Goal: Information Seeking & Learning: Learn about a topic

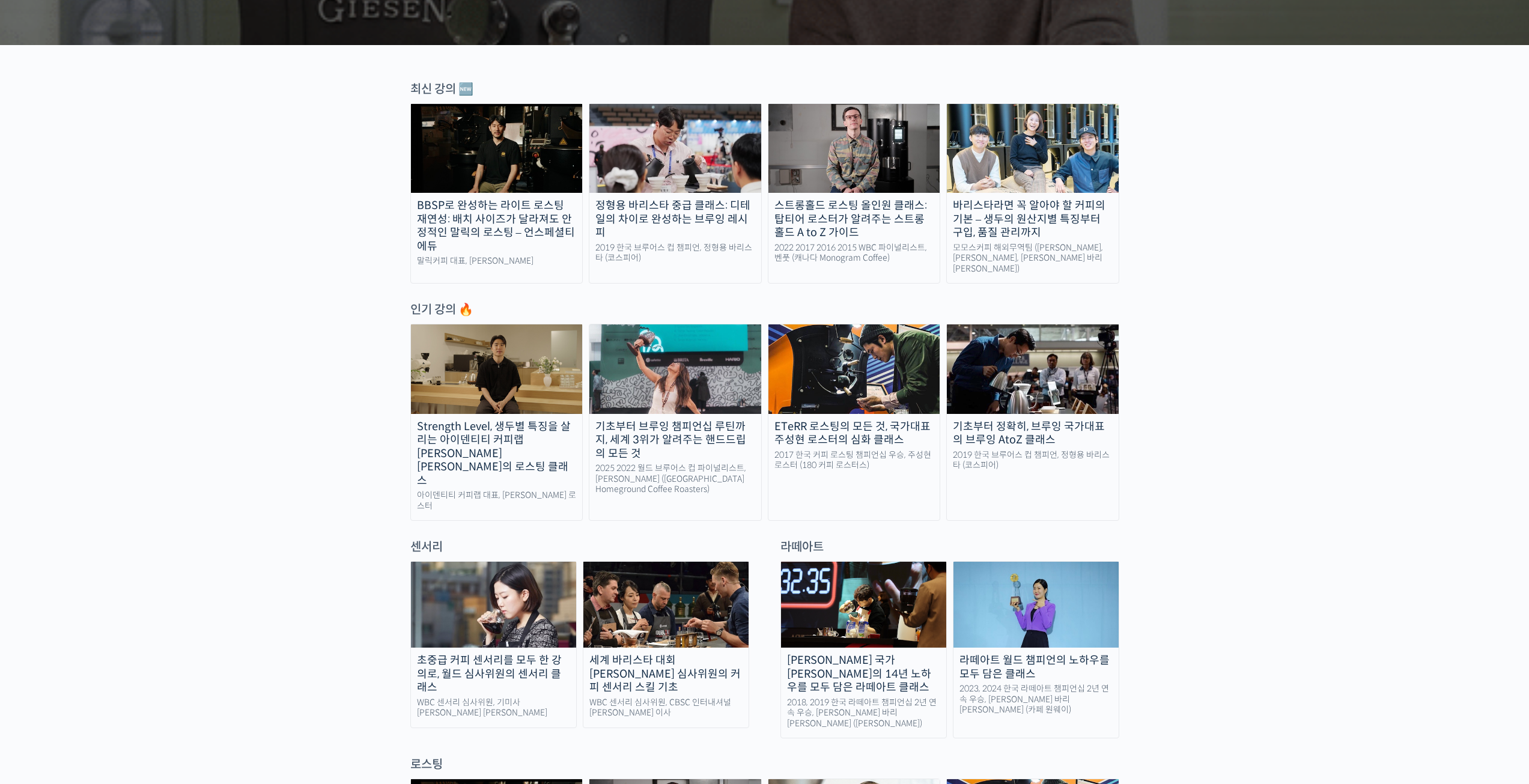
scroll to position [721, 0]
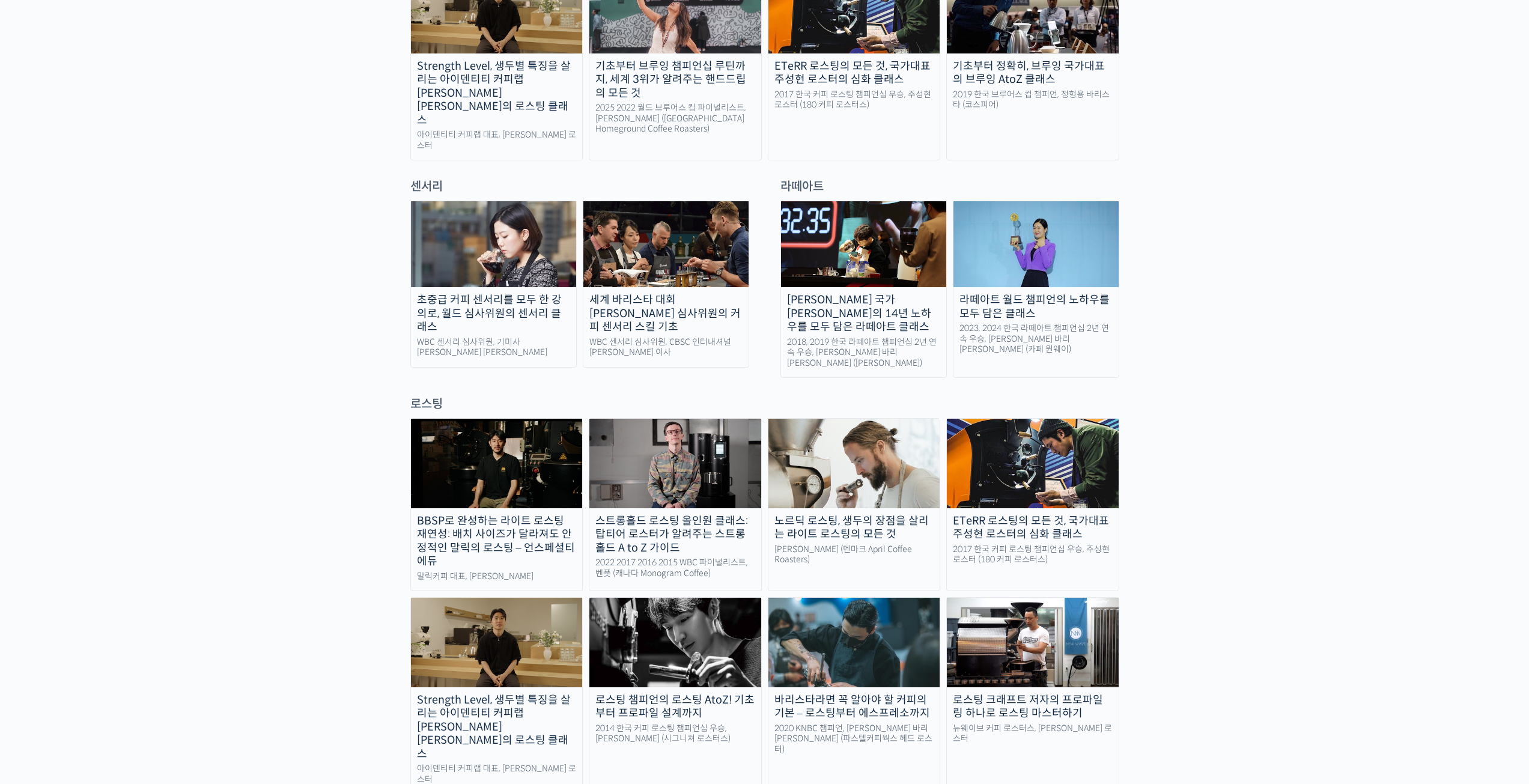
click at [434, 396] on div "로스팅" at bounding box center [764, 404] width 709 height 16
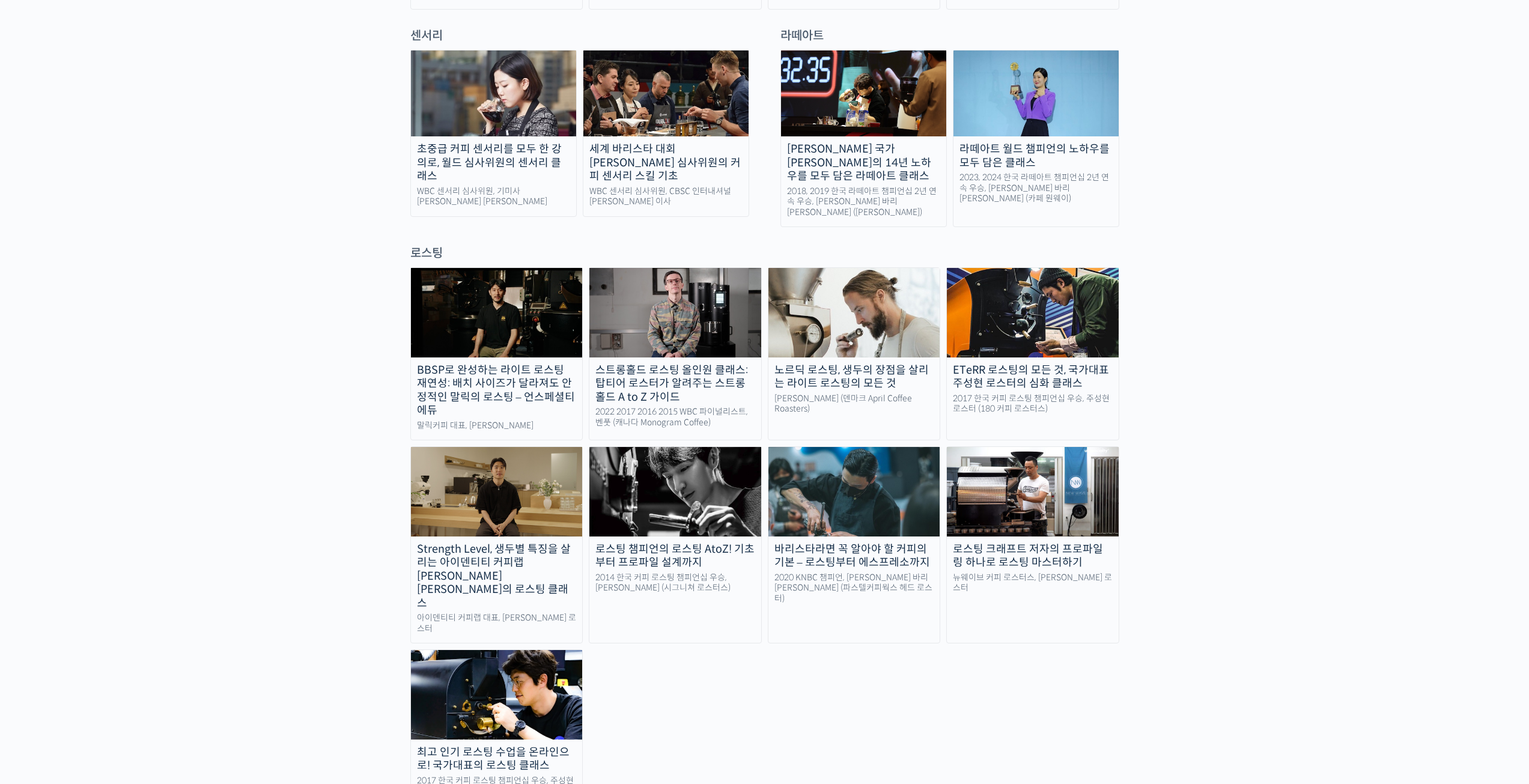
scroll to position [901, 0]
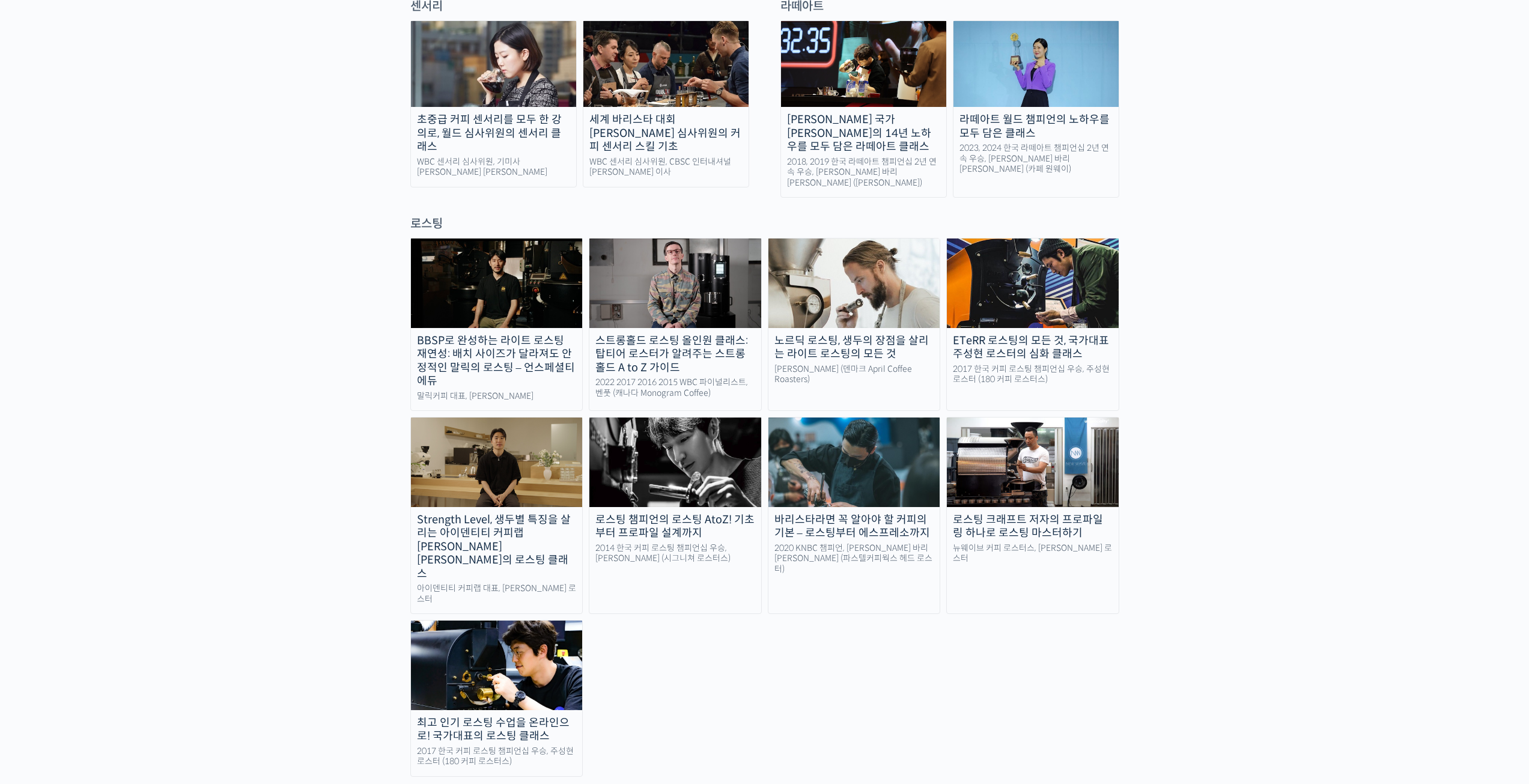
click at [724, 418] on img at bounding box center [675, 462] width 172 height 89
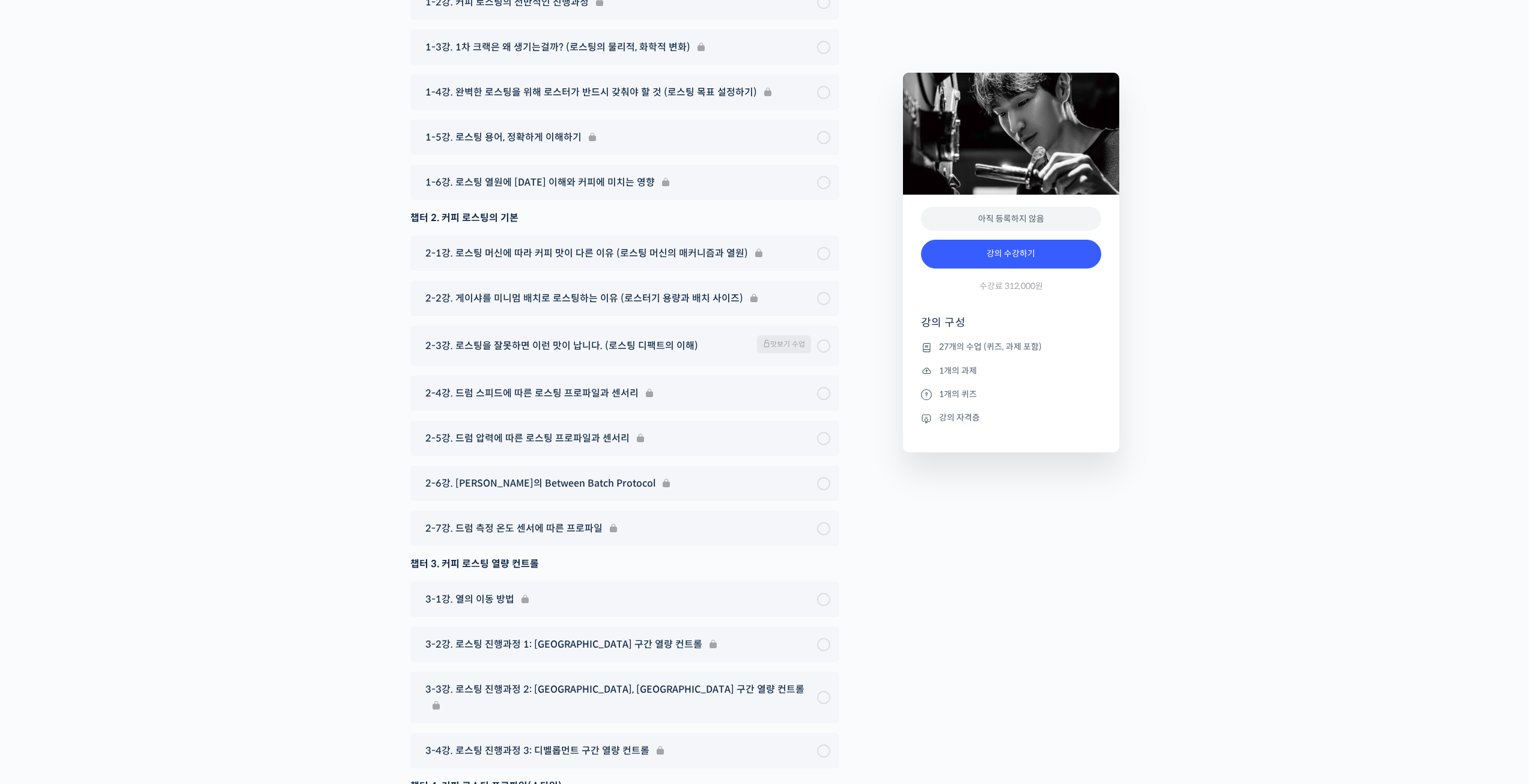
scroll to position [6067, 0]
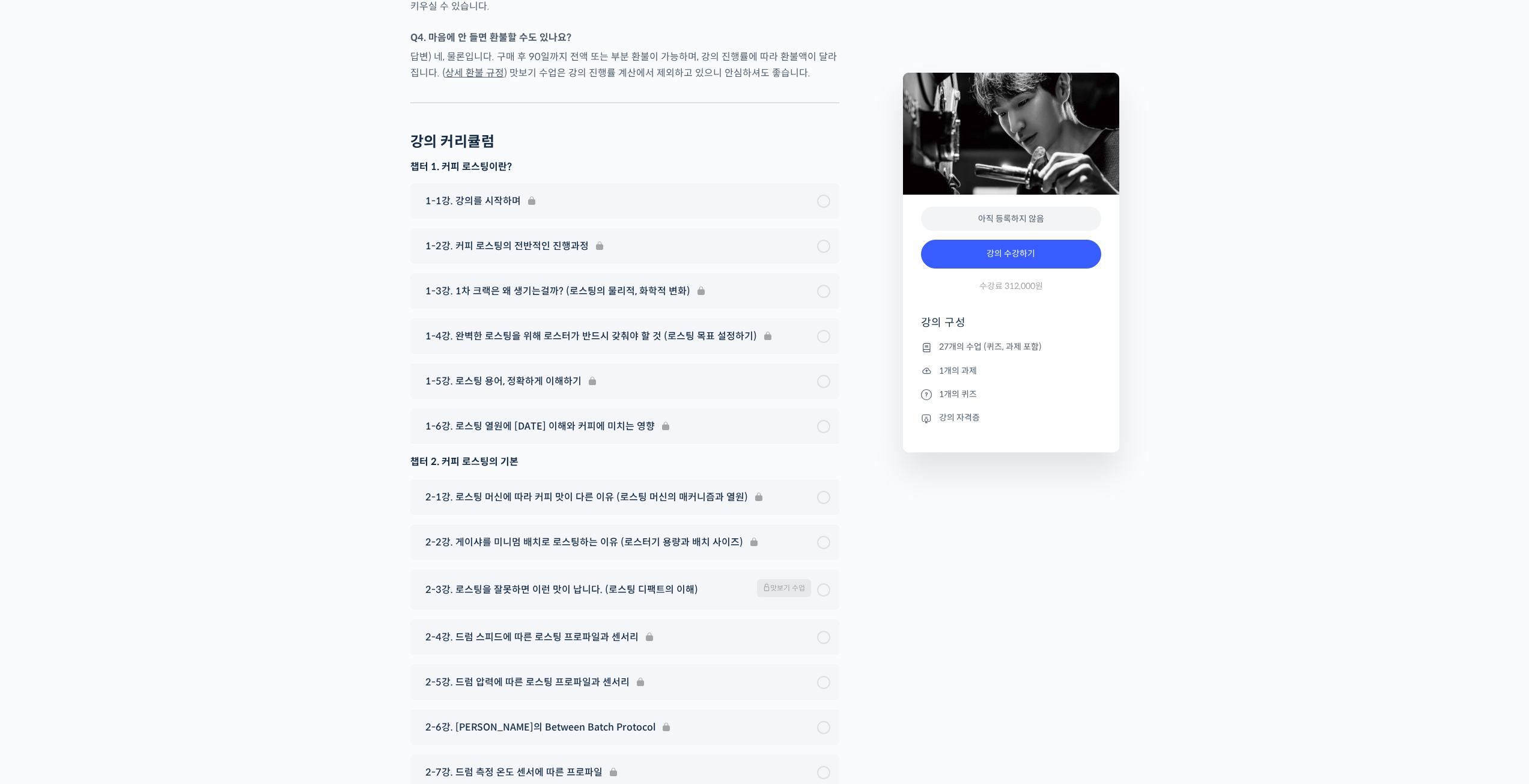
scroll to position [5647, 0]
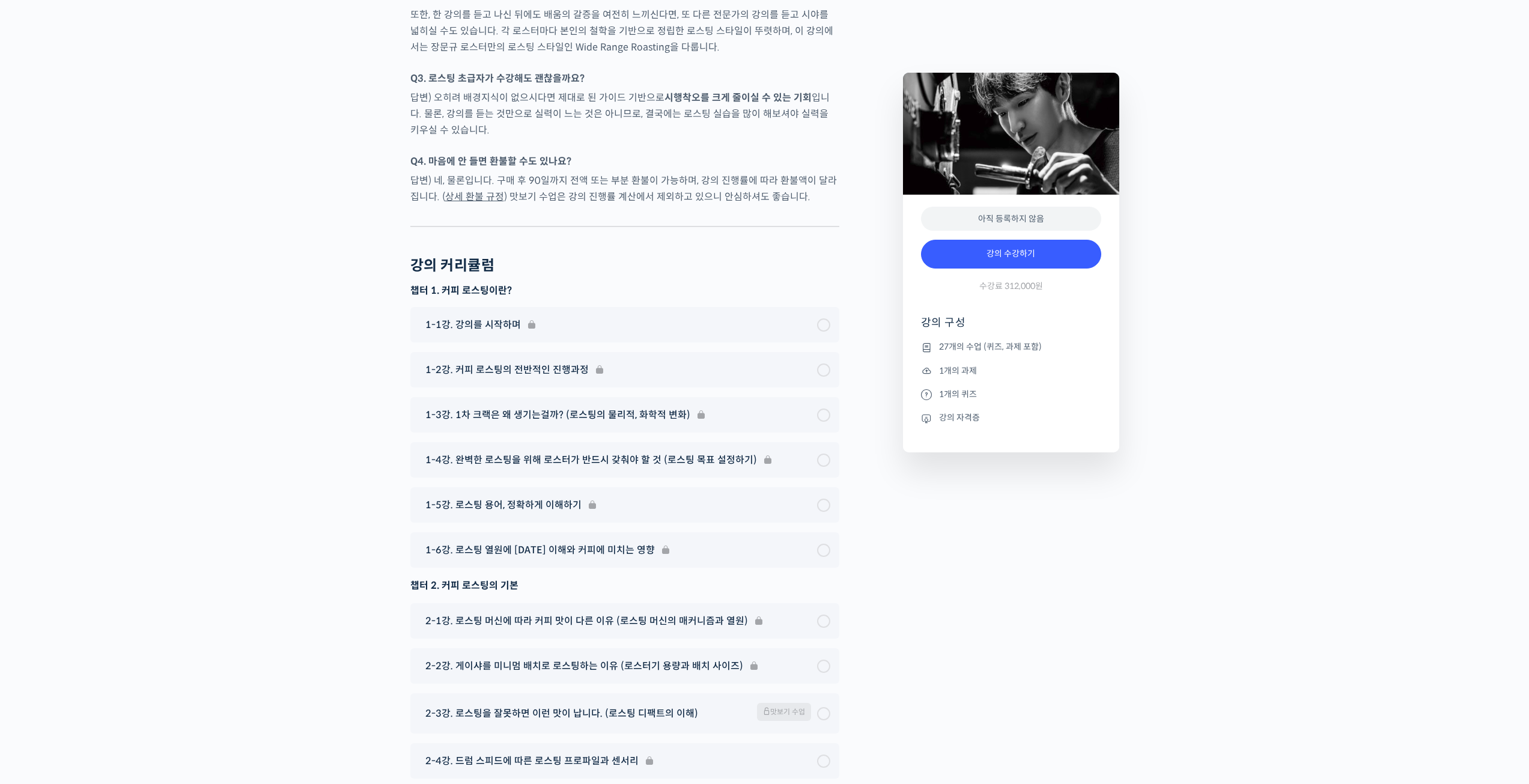
drag, startPoint x: 1040, startPoint y: 194, endPoint x: 1030, endPoint y: 186, distance: 12.8
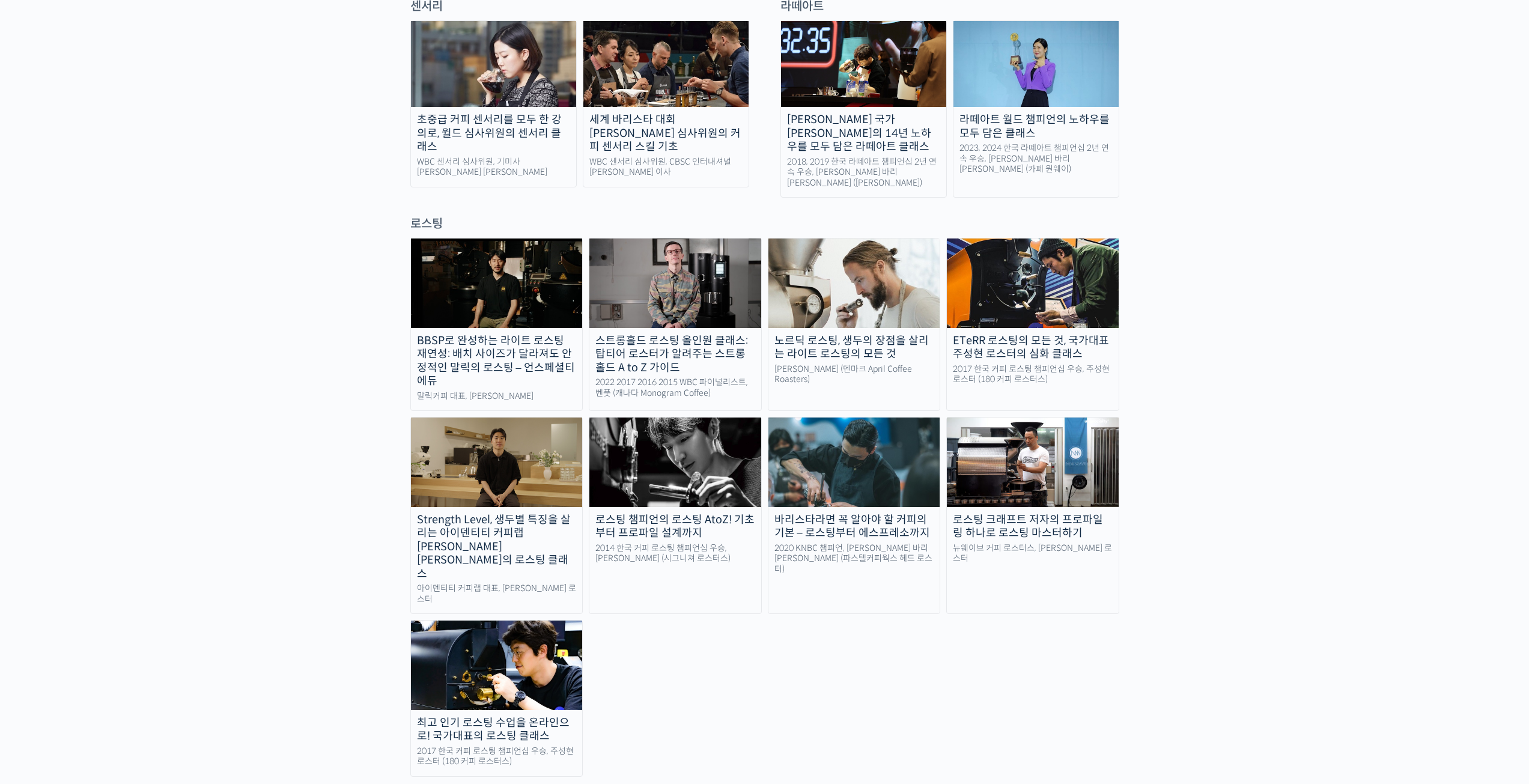
click at [523, 621] on img at bounding box center [497, 665] width 172 height 89
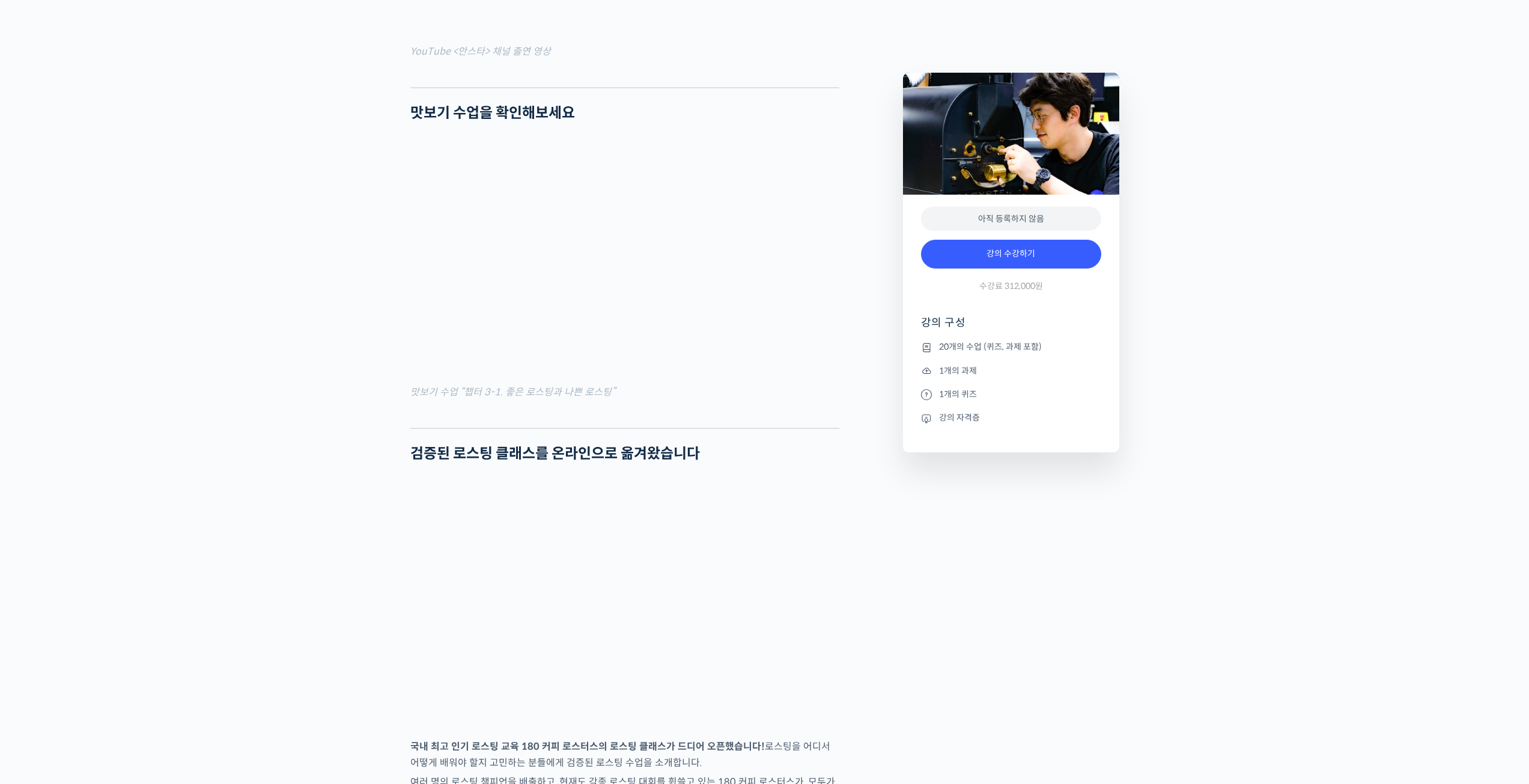
scroll to position [1048, 0]
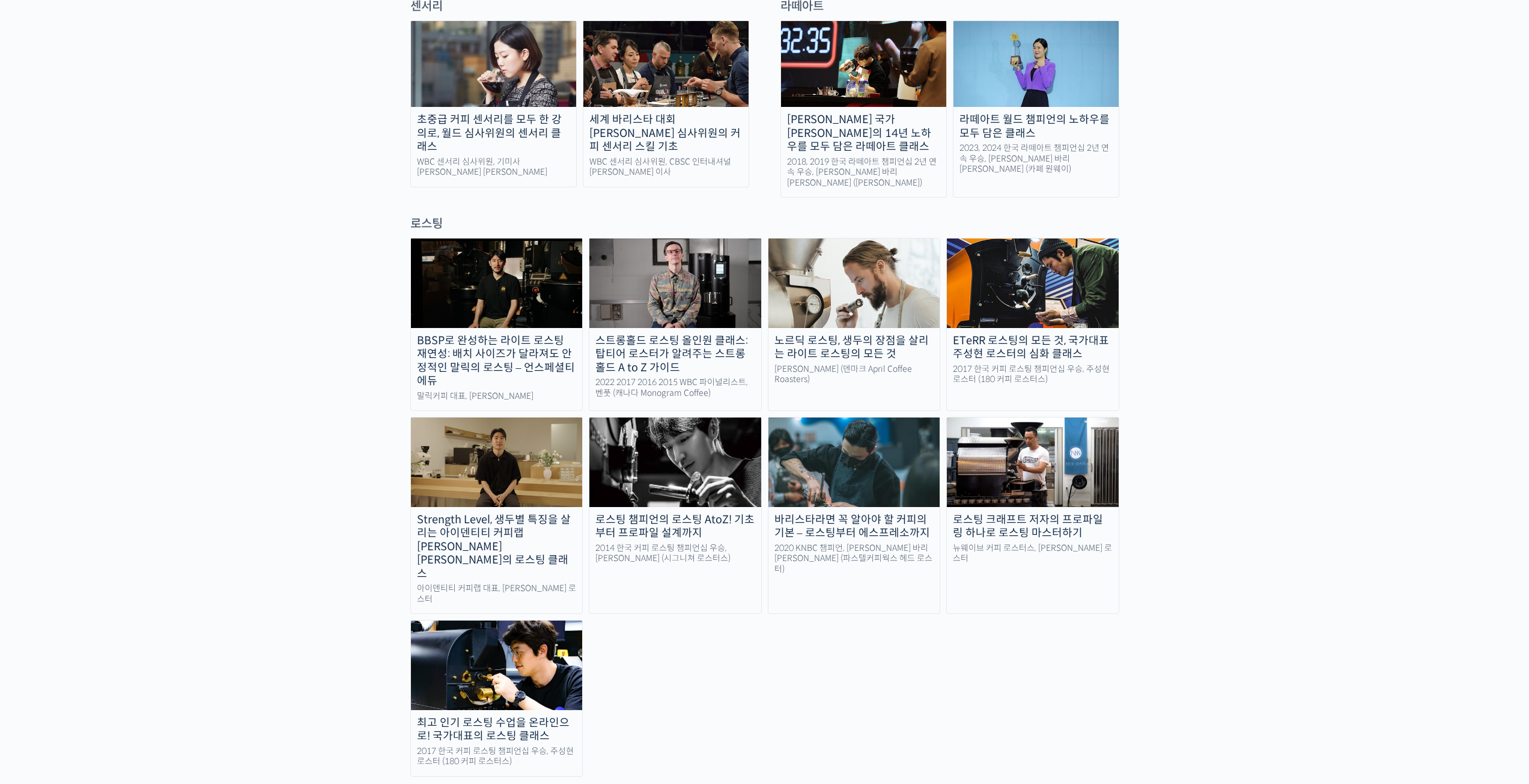
click at [1045, 418] on img at bounding box center [1033, 462] width 172 height 89
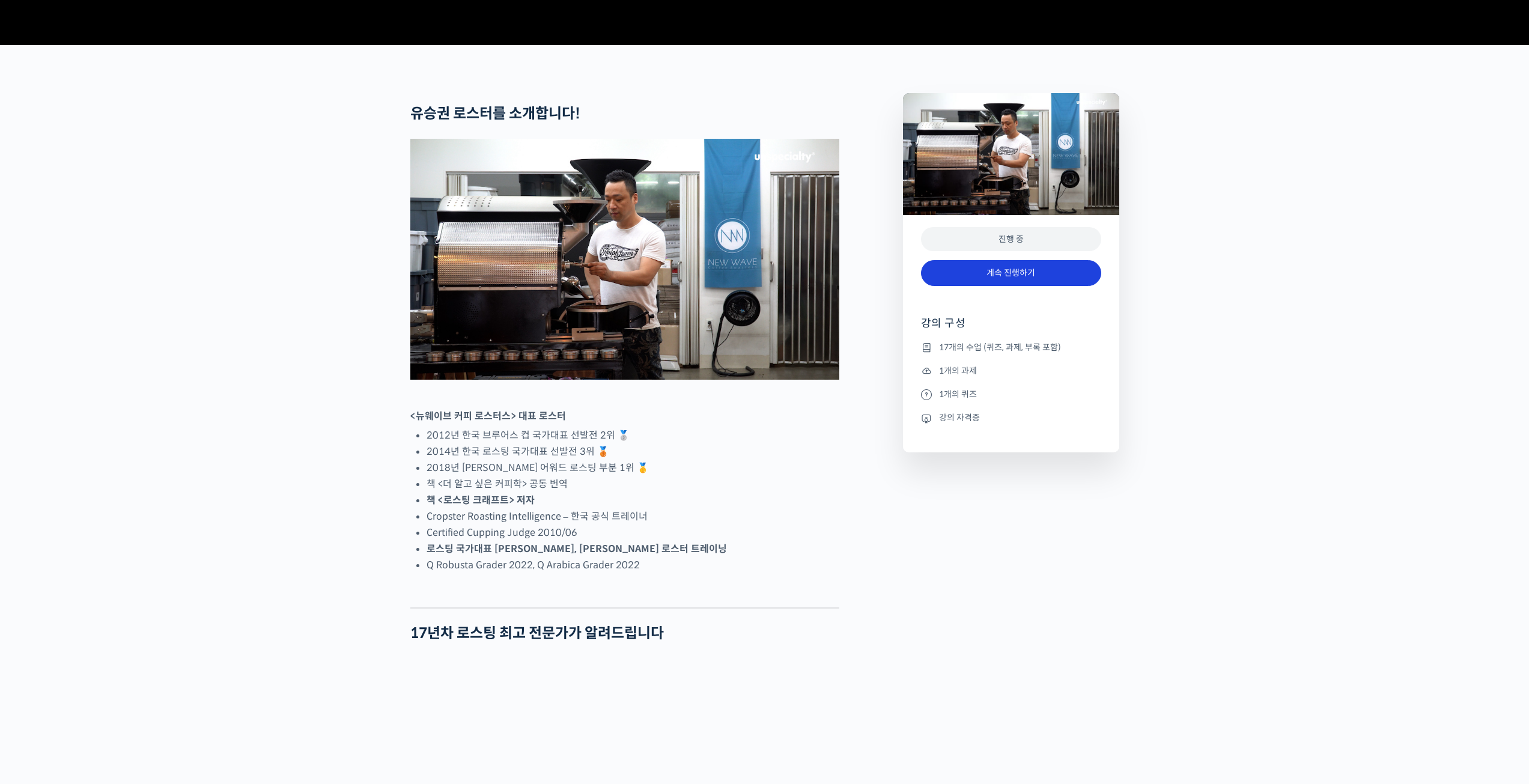
scroll to position [420, 0]
click at [1078, 285] on link "계속 진행하기" at bounding box center [1011, 272] width 181 height 26
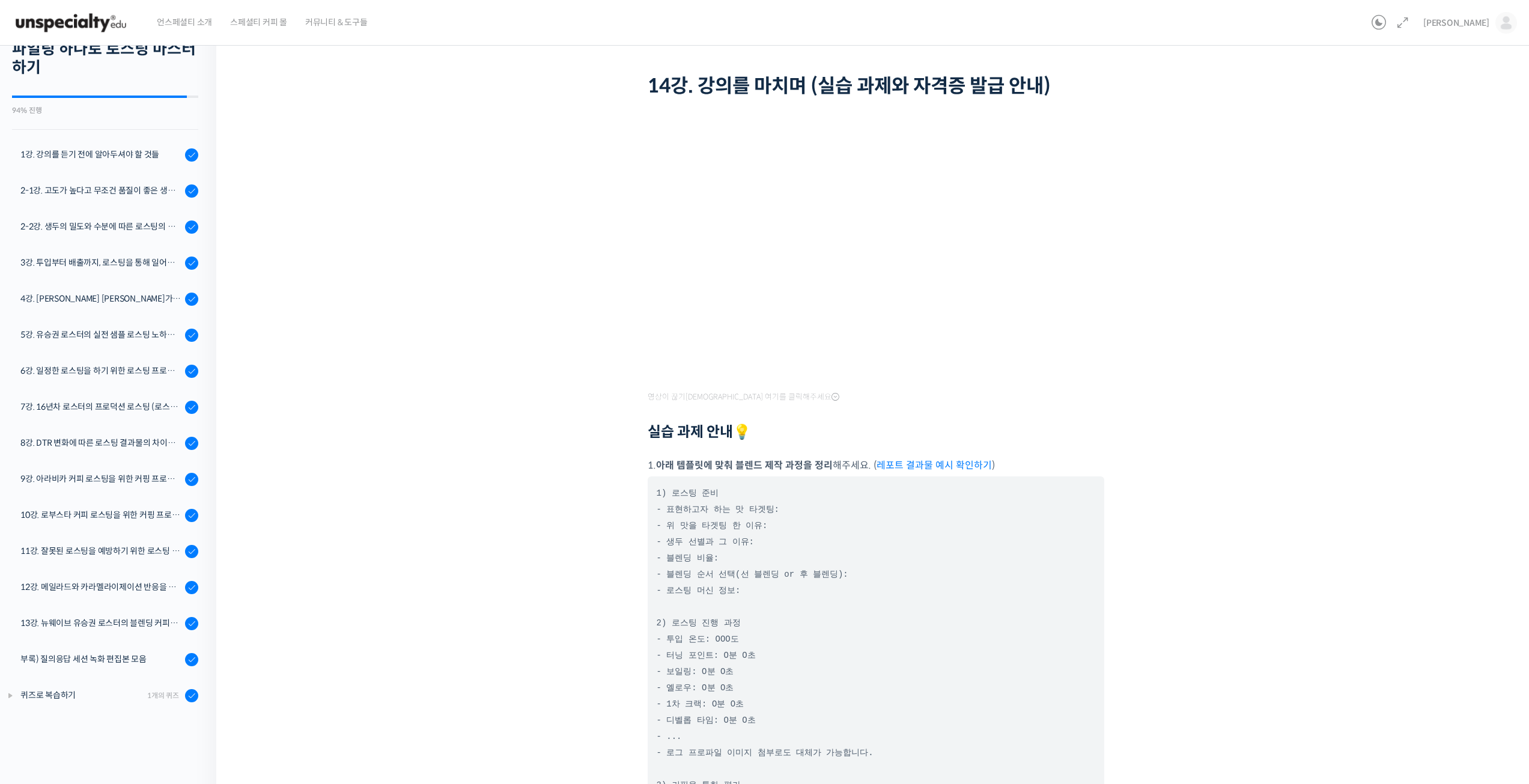
scroll to position [42, 0]
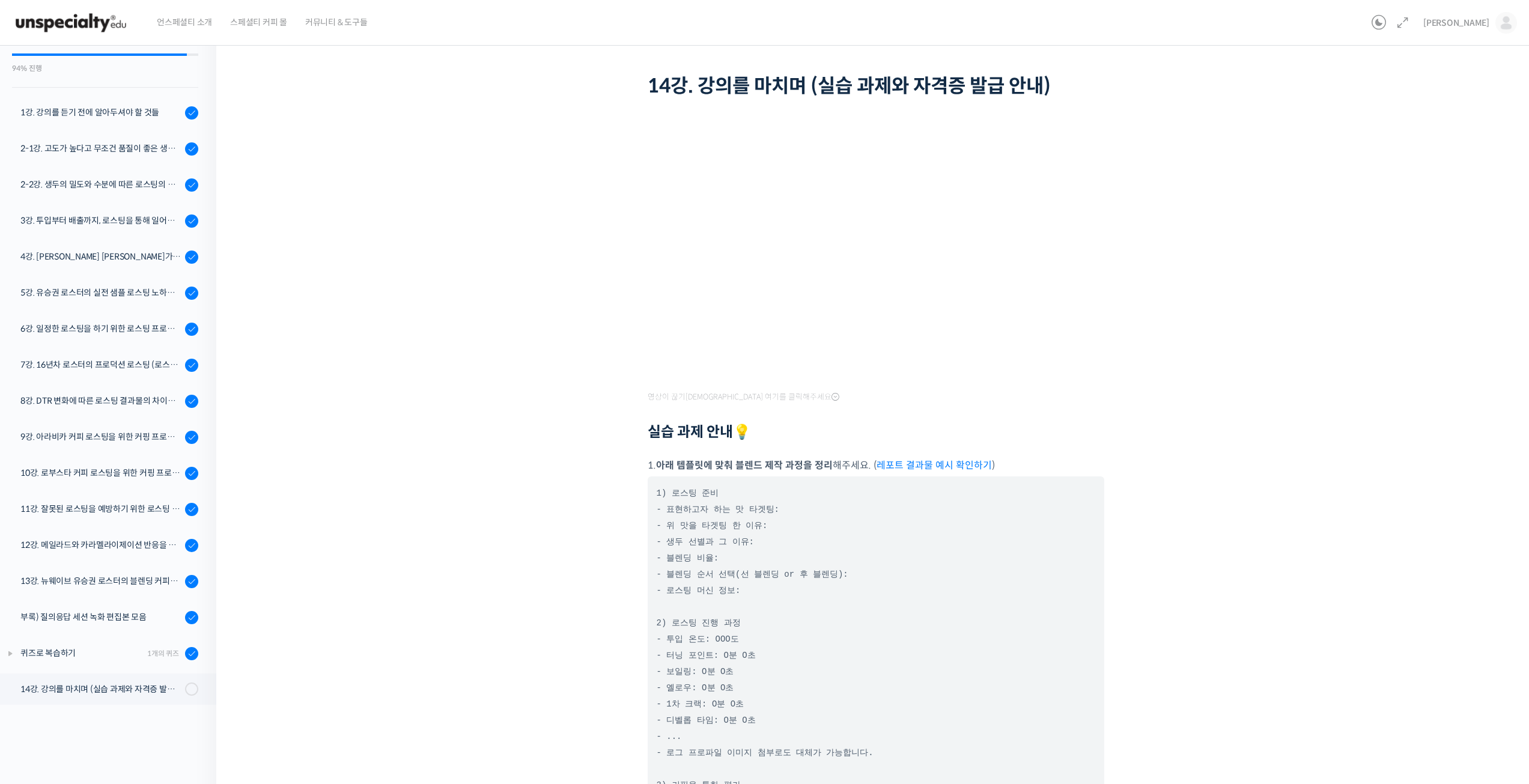
click at [1330, 221] on div "로스팅 크래프트 저자의 프로파일링 하나로 로스팅 마스터하기 14강. 강의를 마치며 (실습 과제와 자격증 발급 안내) 진행 중 수업 17 / 1…" at bounding box center [876, 560] width 1199 height 1133
